Goal: Find specific page/section: Find specific page/section

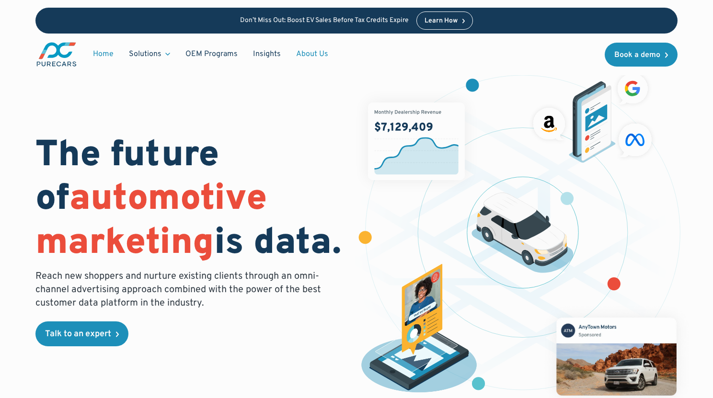
click at [308, 55] on link "About Us" at bounding box center [312, 54] width 47 height 18
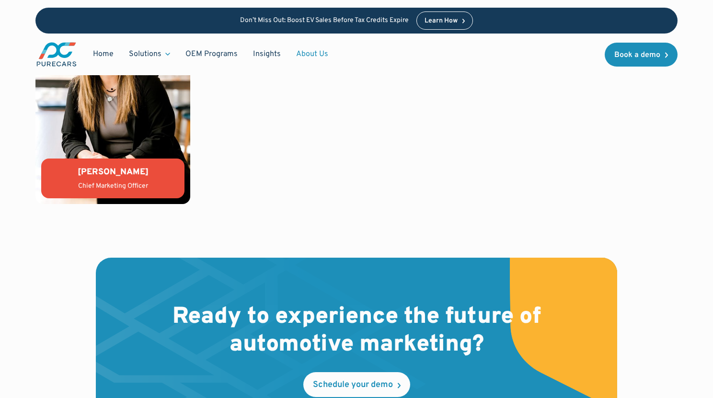
scroll to position [2758, 0]
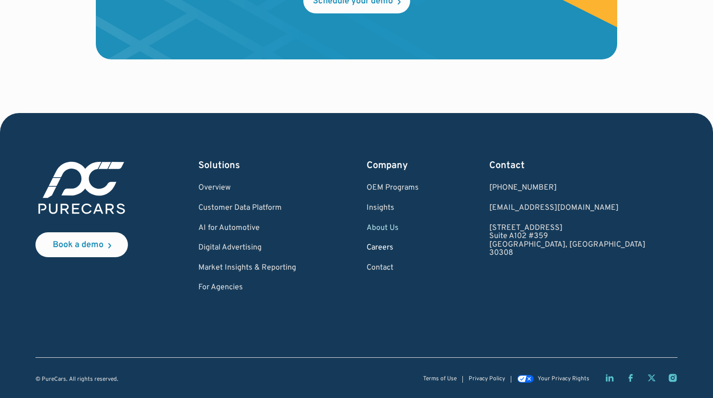
click at [419, 248] on link "Careers" at bounding box center [393, 248] width 52 height 9
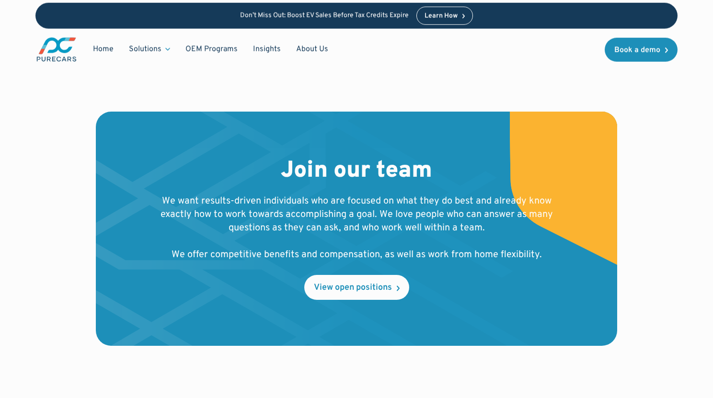
scroll to position [947, 0]
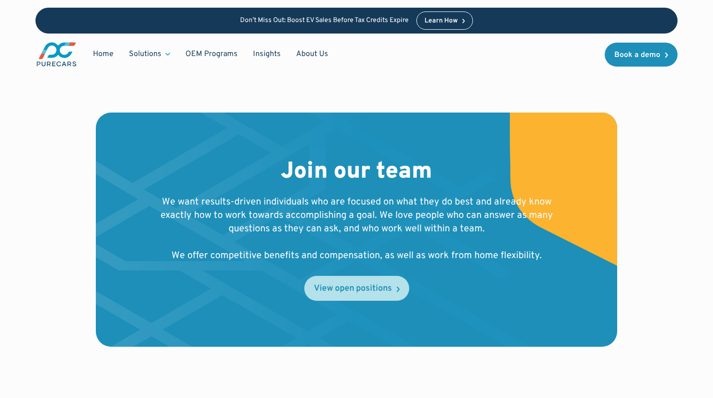
click at [348, 285] on div "View open positions" at bounding box center [353, 289] width 78 height 9
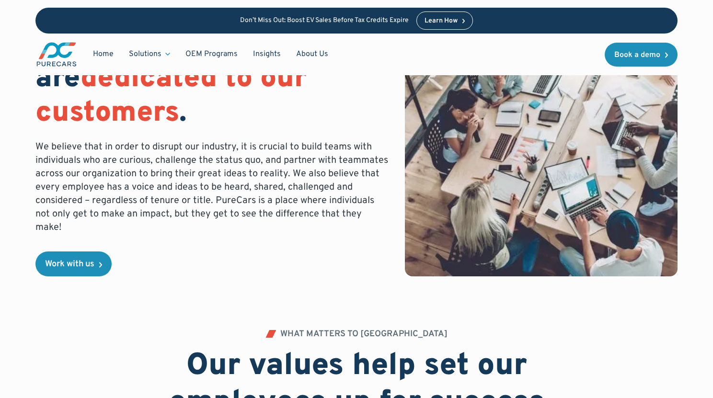
scroll to position [0, 0]
